Goal: Task Accomplishment & Management: Manage account settings

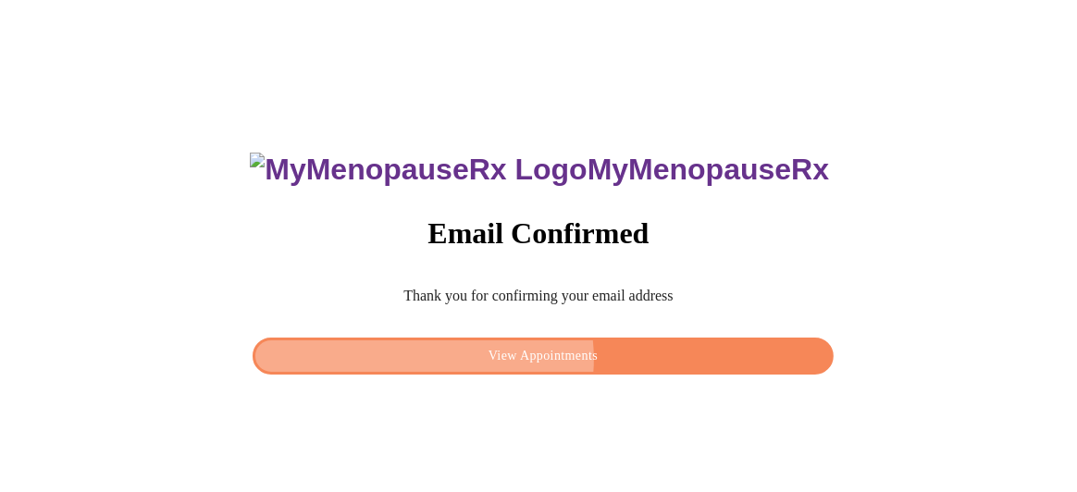
click at [539, 353] on span "View Appointments" at bounding box center [543, 356] width 538 height 23
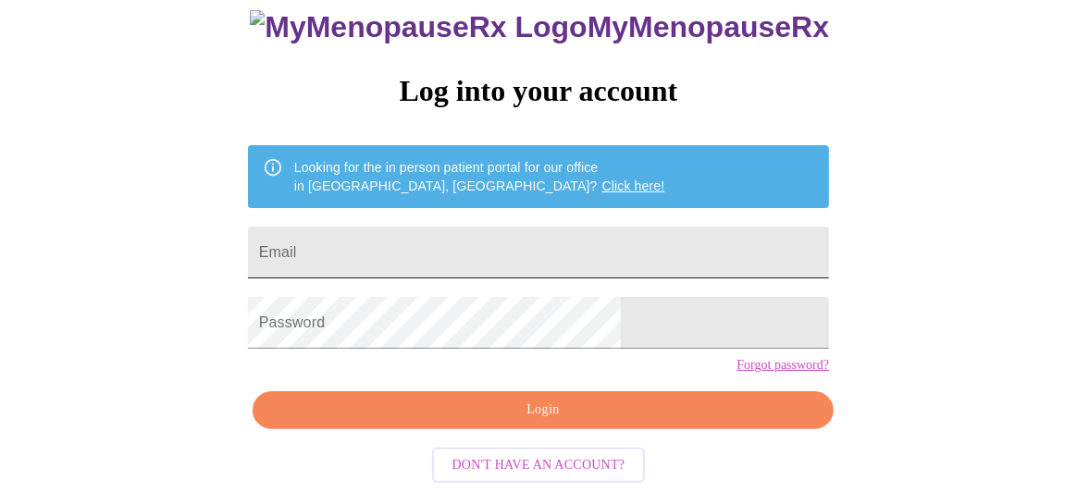
scroll to position [147, 0]
click at [419, 227] on input "Email" at bounding box center [538, 253] width 581 height 52
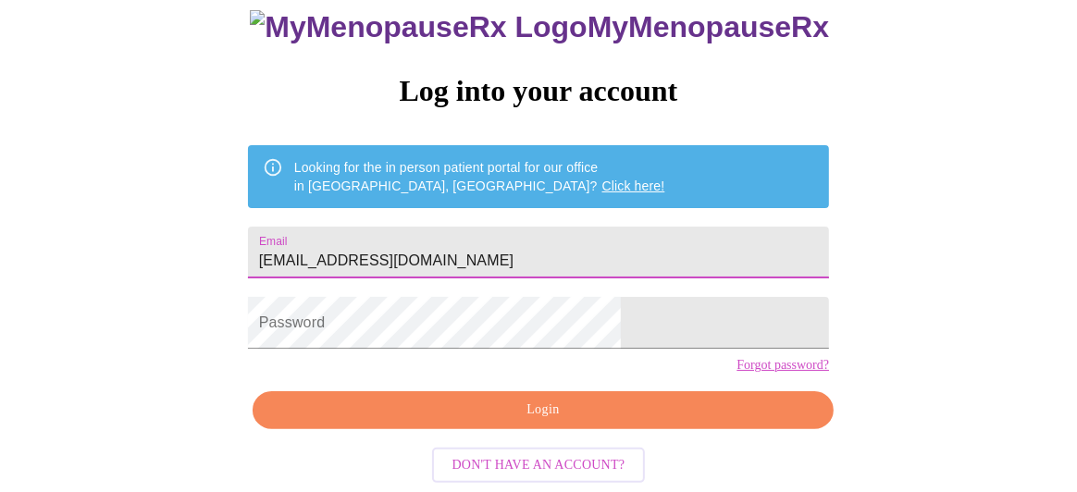
drag, startPoint x: 528, startPoint y: 231, endPoint x: 336, endPoint y: 210, distance: 193.6
click at [336, 210] on div "MyMenopauseRx Log into your account Looking for the in person patient portal fo…" at bounding box center [538, 227] width 618 height 492
type input "[EMAIL_ADDRESS][DOMAIN_NAME]"
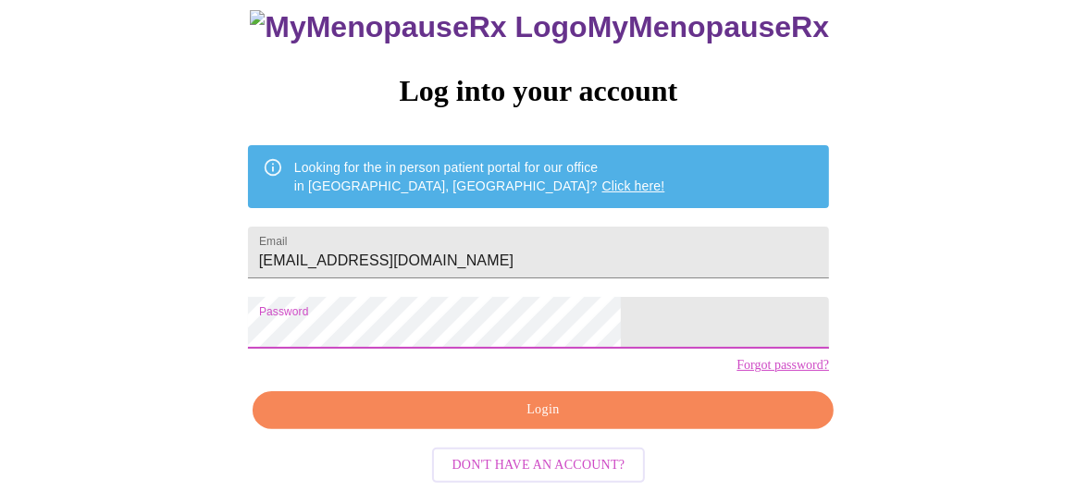
click at [432, 422] on span "Login" at bounding box center [543, 410] width 538 height 23
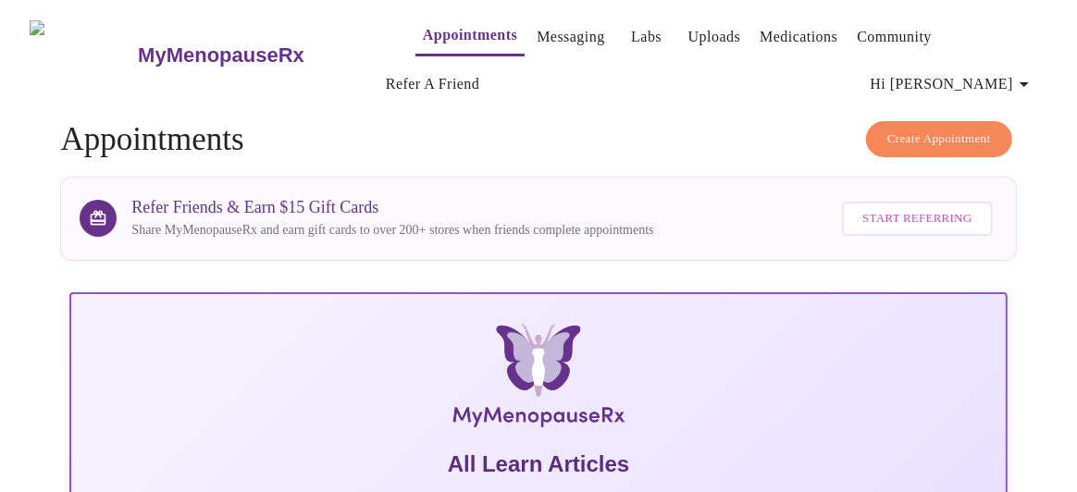
drag, startPoint x: 198, startPoint y: 49, endPoint x: 197, endPoint y: 58, distance: 9.3
click at [198, 49] on h3 "MyMenopauseRx" at bounding box center [221, 55] width 166 height 24
click at [56, 53] on img at bounding box center [83, 54] width 106 height 69
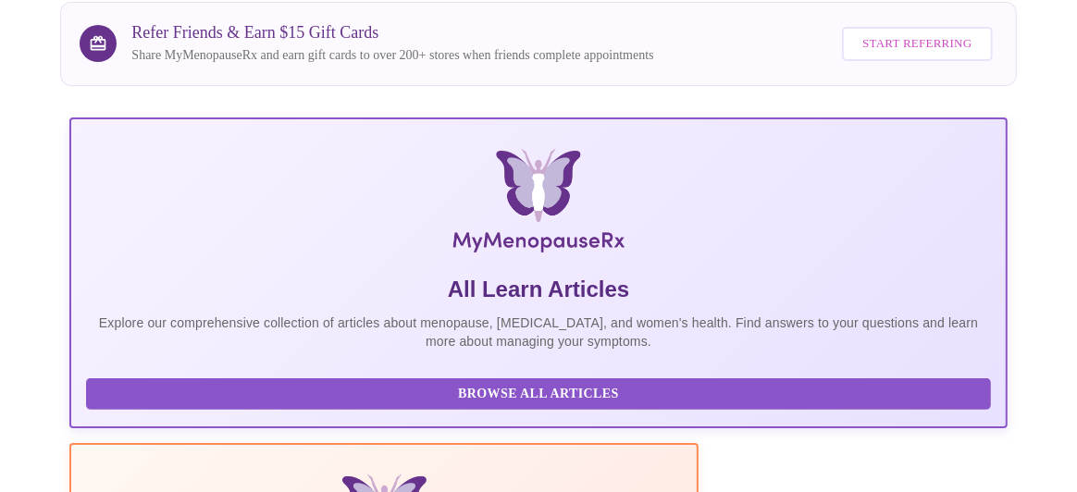
scroll to position [173, 0]
